Goal: Navigation & Orientation: Find specific page/section

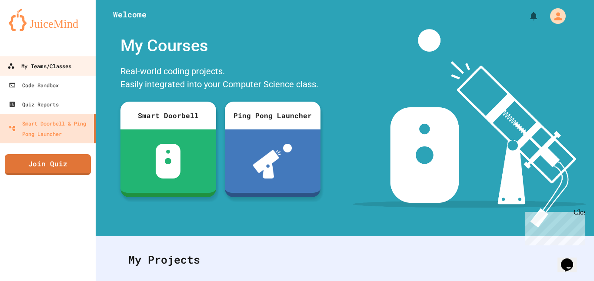
click at [41, 67] on div "My Teams/Classes" at bounding box center [39, 66] width 64 height 11
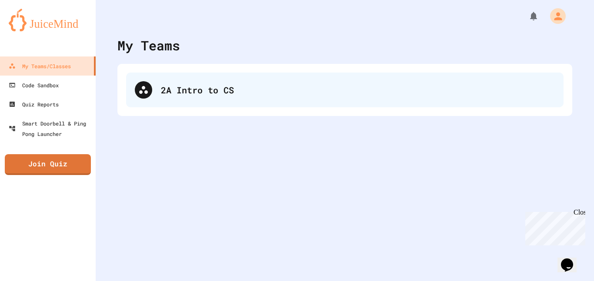
click at [274, 96] on div "2A Intro to CS" at bounding box center [358, 90] width 394 height 13
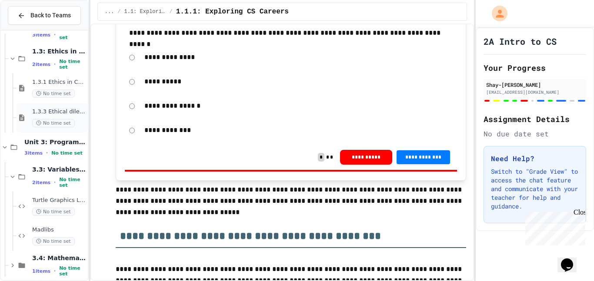
scroll to position [89, 0]
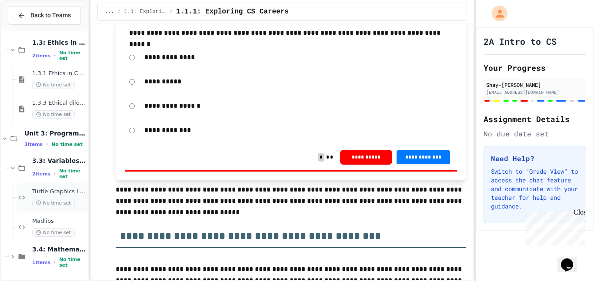
click at [56, 189] on span "Turtle Graphics Logo/character" at bounding box center [59, 191] width 54 height 7
